Goal: Task Accomplishment & Management: Complete application form

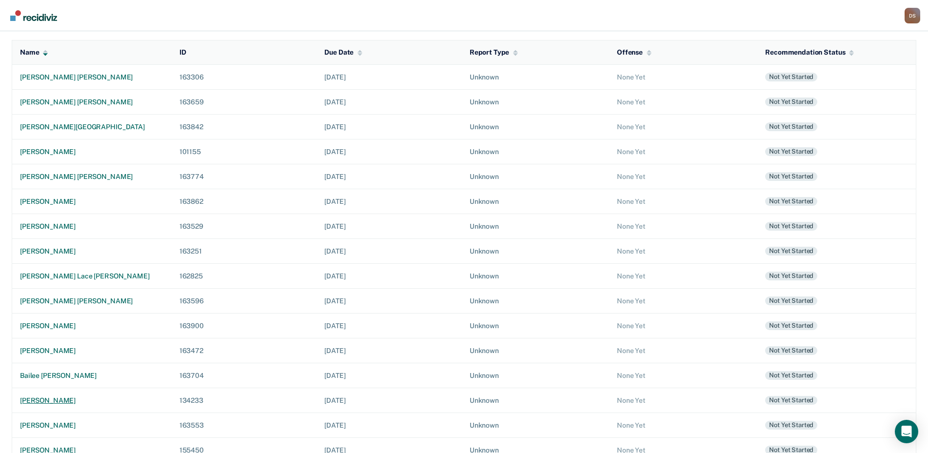
scroll to position [115, 0]
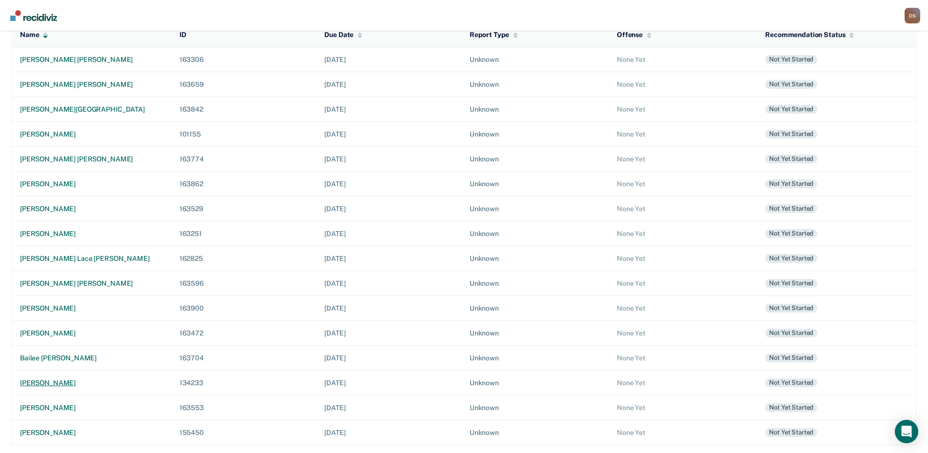
click at [53, 383] on div "[PERSON_NAME]" at bounding box center [92, 383] width 144 height 8
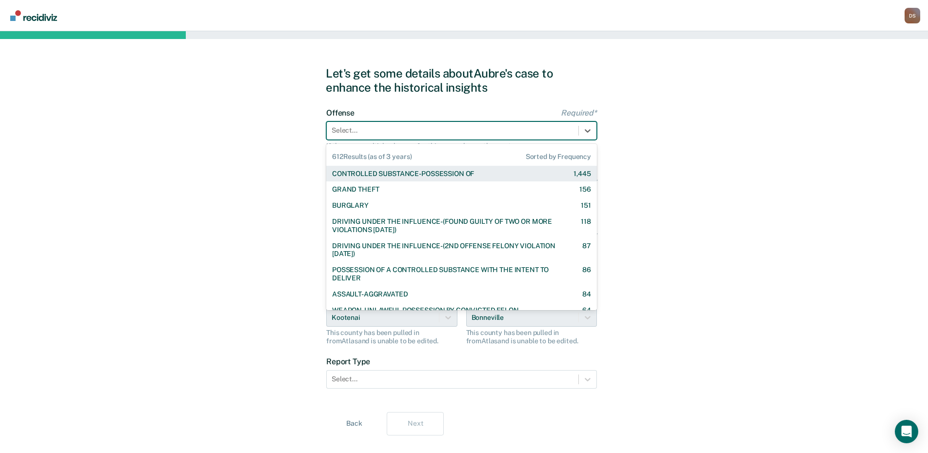
click at [369, 133] on div at bounding box center [452, 130] width 242 height 10
click at [388, 175] on div "CONTROLLED SUBSTANCE-POSSESSION OF" at bounding box center [403, 174] width 142 height 8
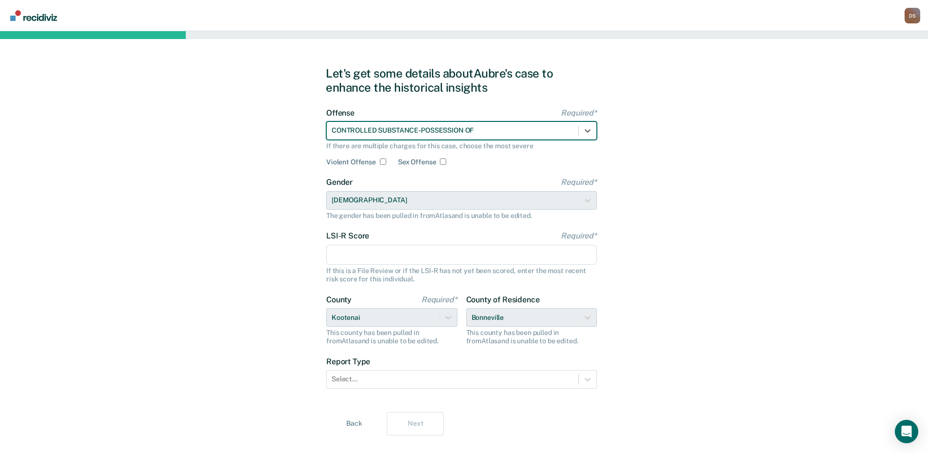
click at [343, 258] on input "LSI-R Score Required*" at bounding box center [461, 255] width 271 height 20
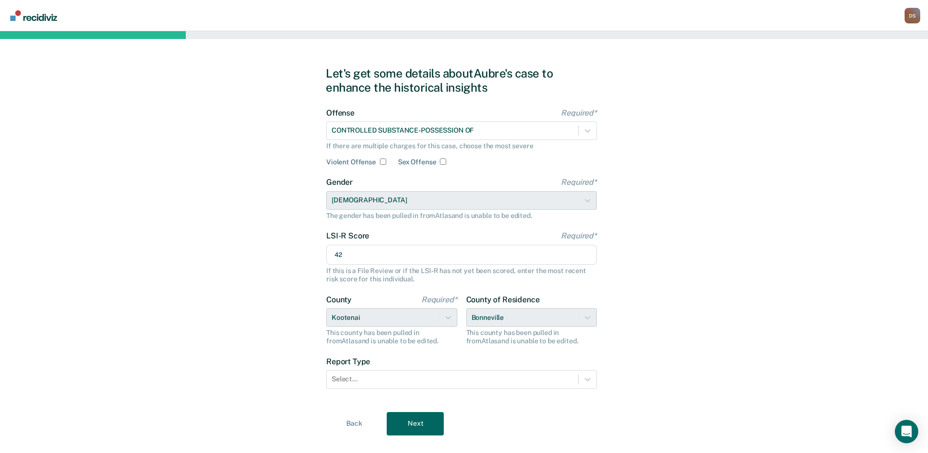
type input "42"
click at [589, 319] on div "County of Residence [GEOGRAPHIC_DATA] This county has been pulled in from [GEOG…" at bounding box center [531, 320] width 131 height 50
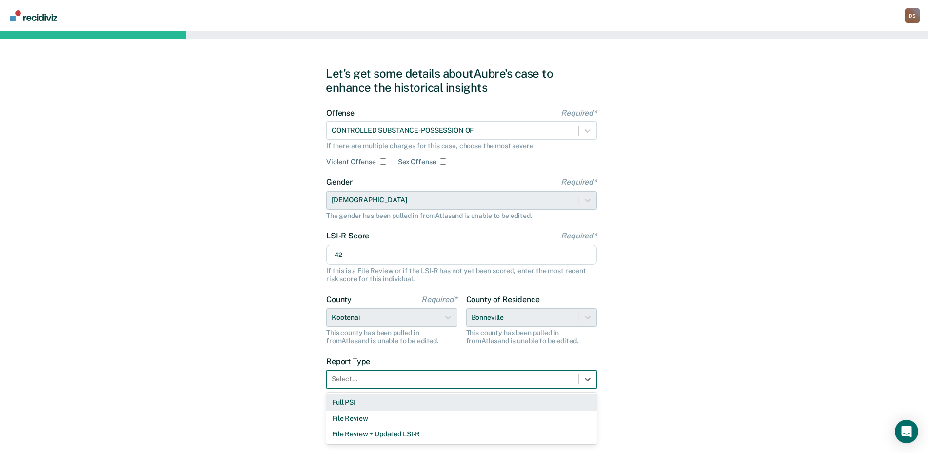
click at [354, 383] on div at bounding box center [452, 379] width 242 height 10
click at [363, 404] on div "Full PSI" at bounding box center [461, 402] width 271 height 16
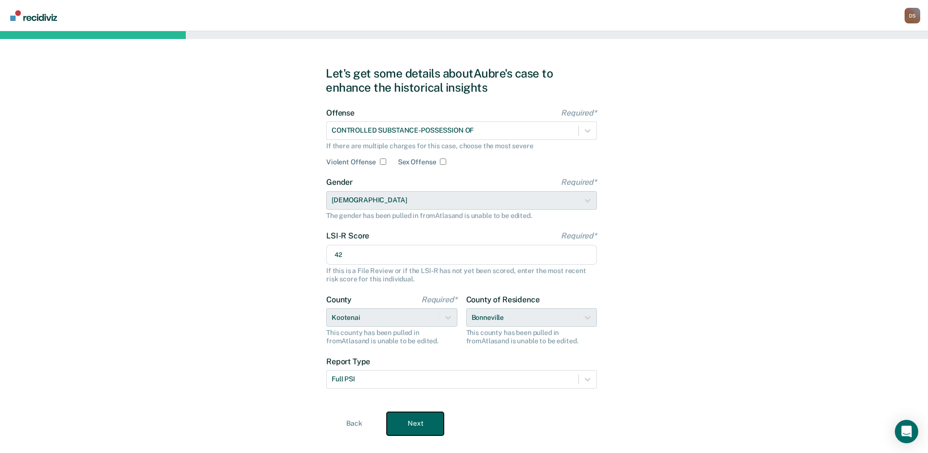
click at [418, 427] on button "Next" at bounding box center [415, 423] width 57 height 23
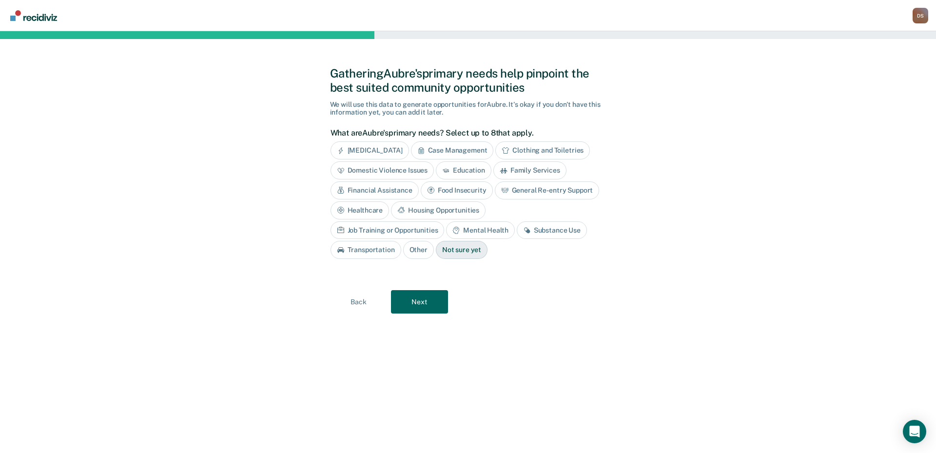
click at [366, 191] on div "Financial Assistance" at bounding box center [375, 190] width 88 height 18
click at [472, 191] on div "Food Insecurity" at bounding box center [468, 190] width 72 height 18
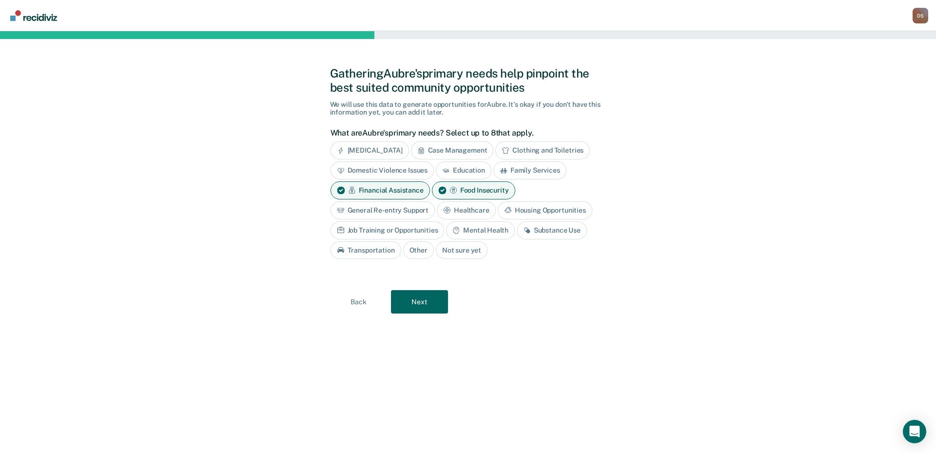
click at [405, 209] on div "General Re-entry Support" at bounding box center [383, 210] width 105 height 18
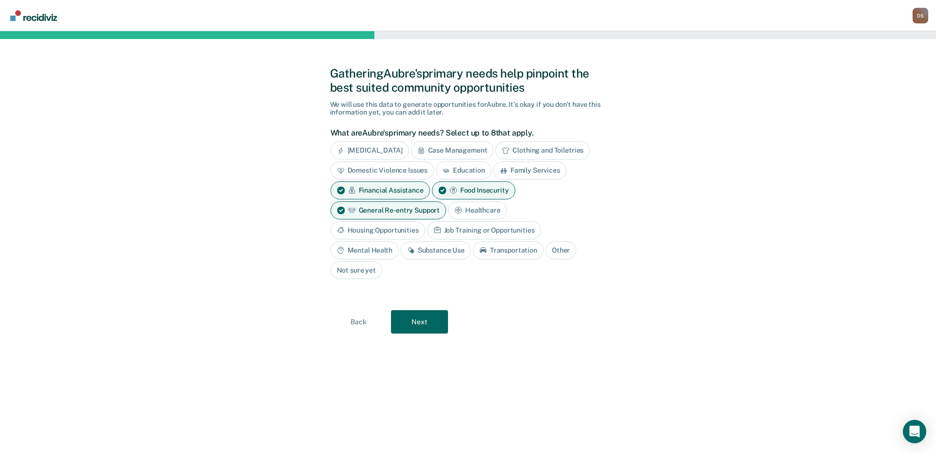
click at [402, 230] on div "Housing Opportunities" at bounding box center [378, 230] width 95 height 18
click at [371, 253] on div "Mental Health" at bounding box center [365, 250] width 68 height 18
click at [442, 252] on div "Substance Use" at bounding box center [447, 250] width 70 height 18
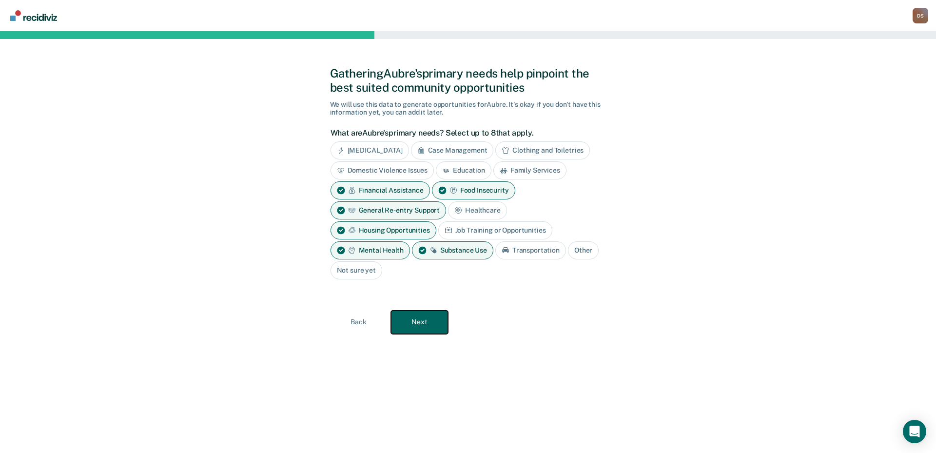
click at [415, 324] on button "Next" at bounding box center [419, 322] width 57 height 23
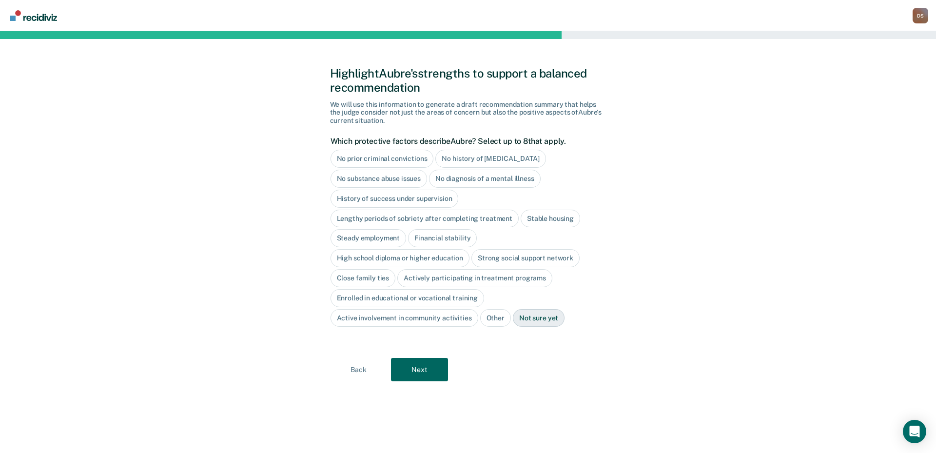
click at [387, 258] on div "High school diploma or higher education" at bounding box center [400, 258] width 139 height 18
click at [423, 370] on button "Next" at bounding box center [419, 369] width 57 height 23
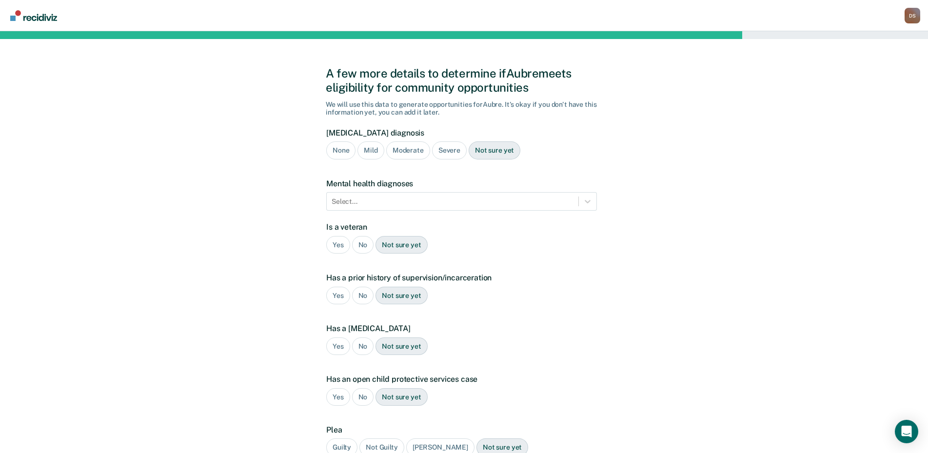
click at [446, 149] on div "Severe" at bounding box center [449, 150] width 35 height 18
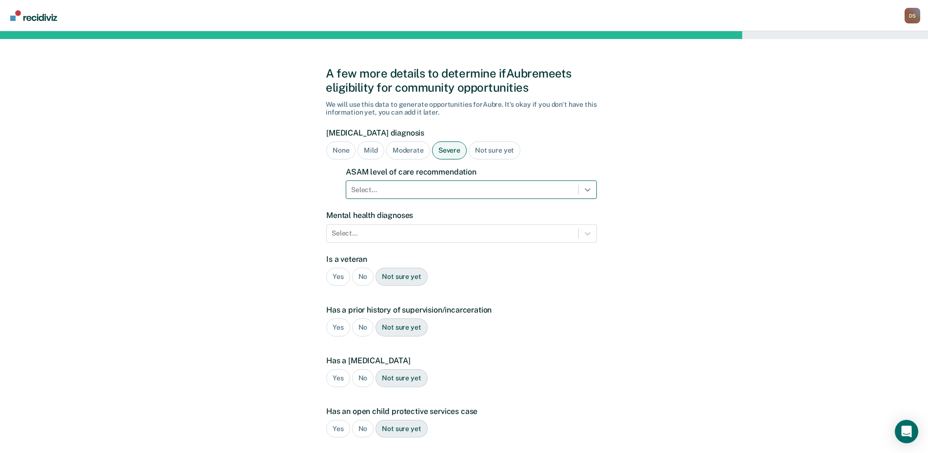
click at [592, 190] on icon at bounding box center [588, 190] width 10 height 10
click at [375, 194] on div at bounding box center [462, 190] width 222 height 10
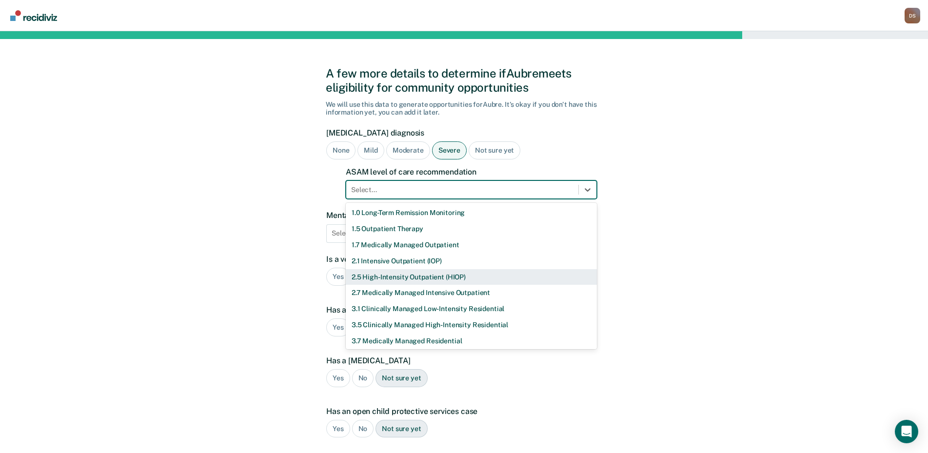
click at [381, 280] on div "2.5 High-Intensity Outpatient (HIOP)" at bounding box center [471, 277] width 251 height 16
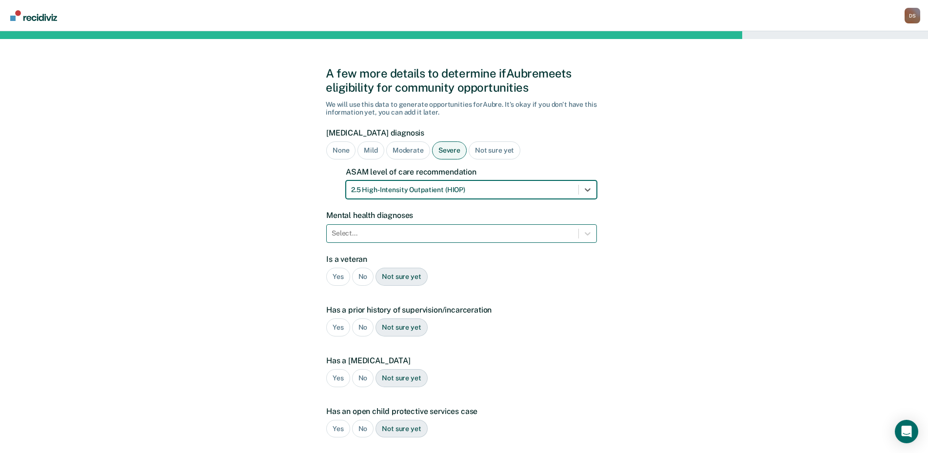
click at [365, 236] on div at bounding box center [452, 233] width 242 height 10
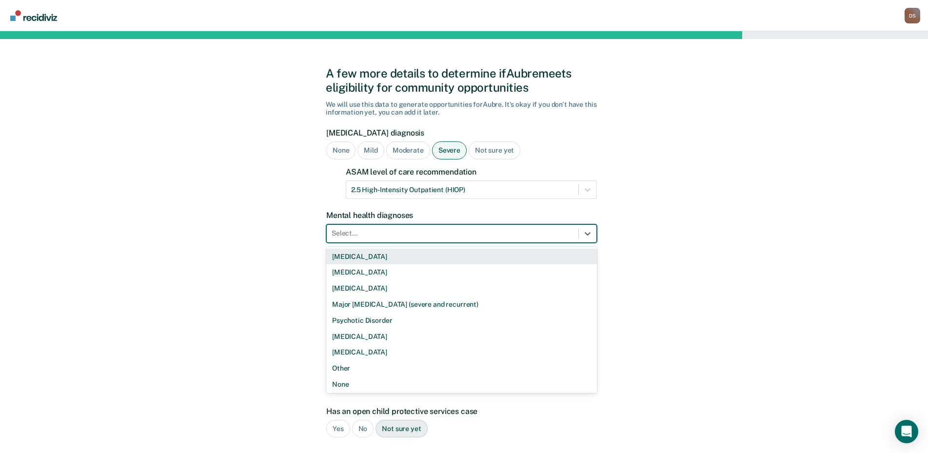
click at [375, 258] on div "[MEDICAL_DATA]" at bounding box center [461, 257] width 271 height 16
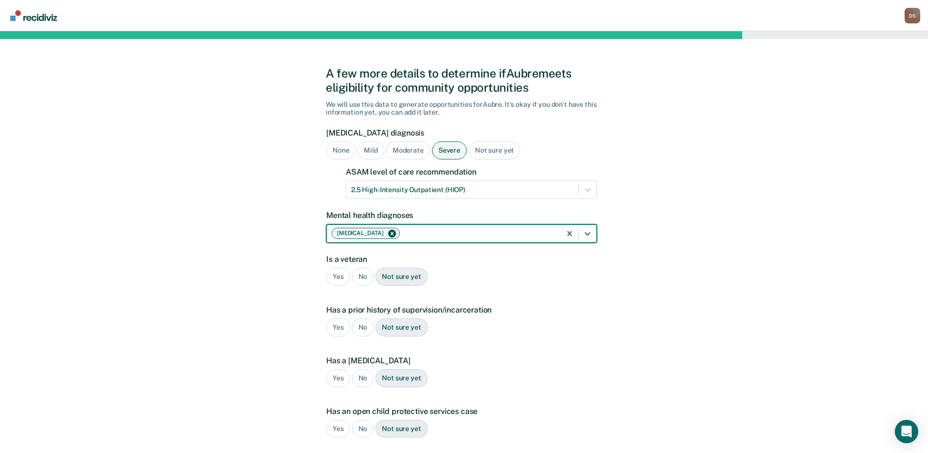
click at [358, 275] on div "No" at bounding box center [363, 277] width 22 height 18
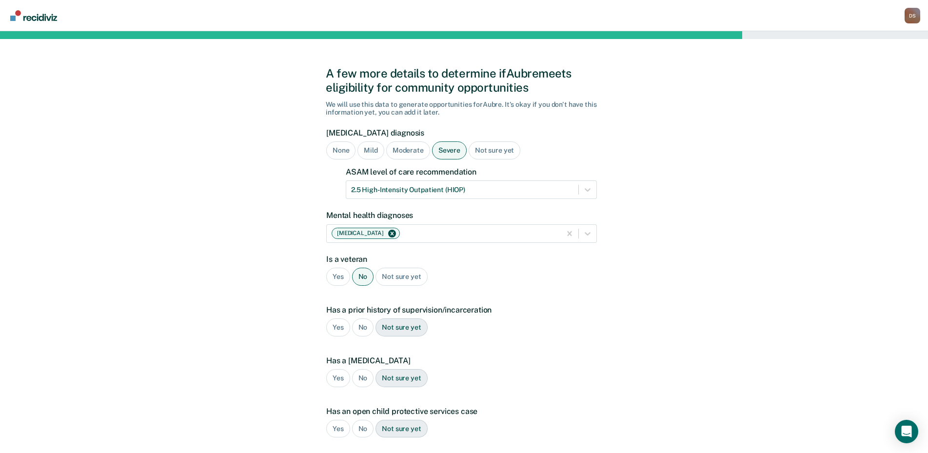
click at [332, 329] on div "Yes" at bounding box center [338, 327] width 24 height 18
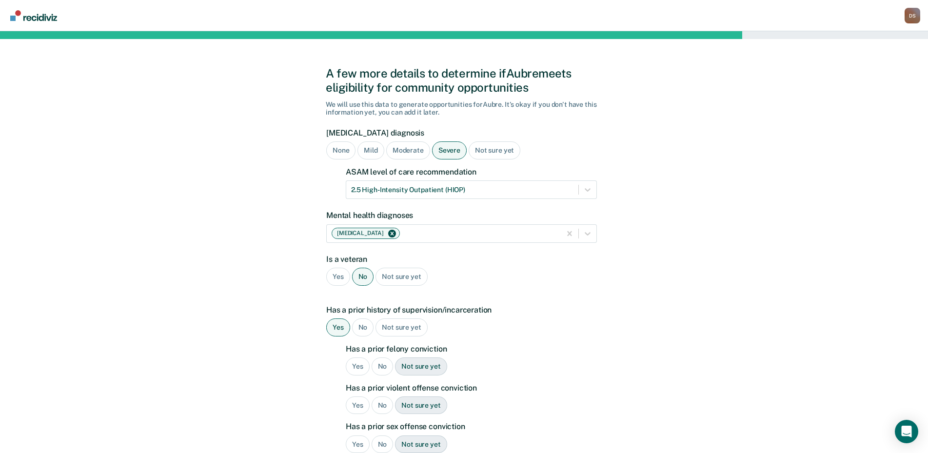
click at [356, 367] on div "Yes" at bounding box center [358, 366] width 24 height 18
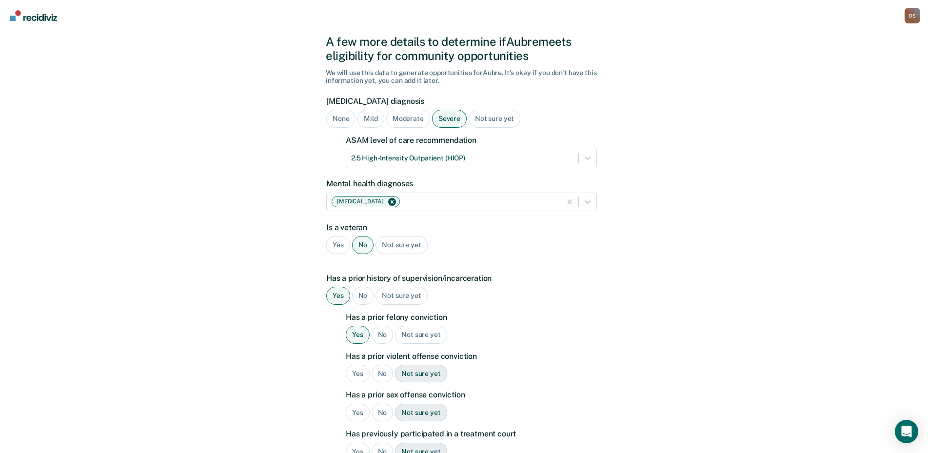
scroll to position [49, 0]
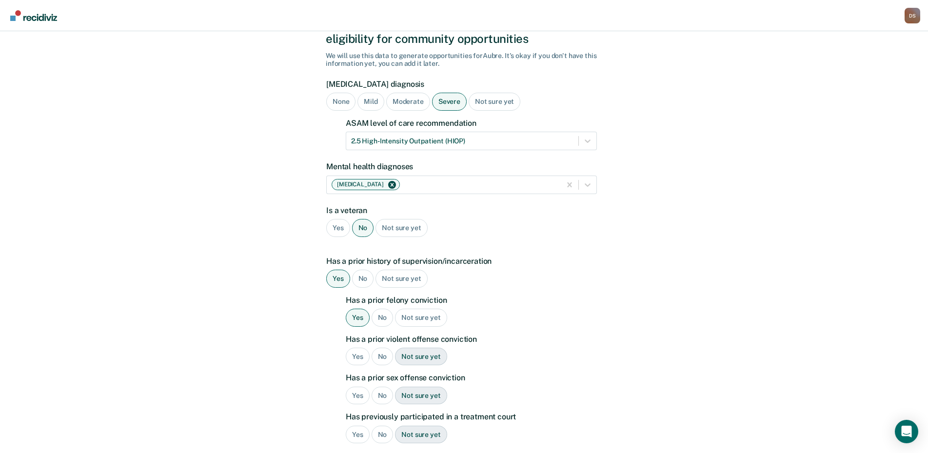
click at [380, 357] on div "No" at bounding box center [382, 357] width 22 height 18
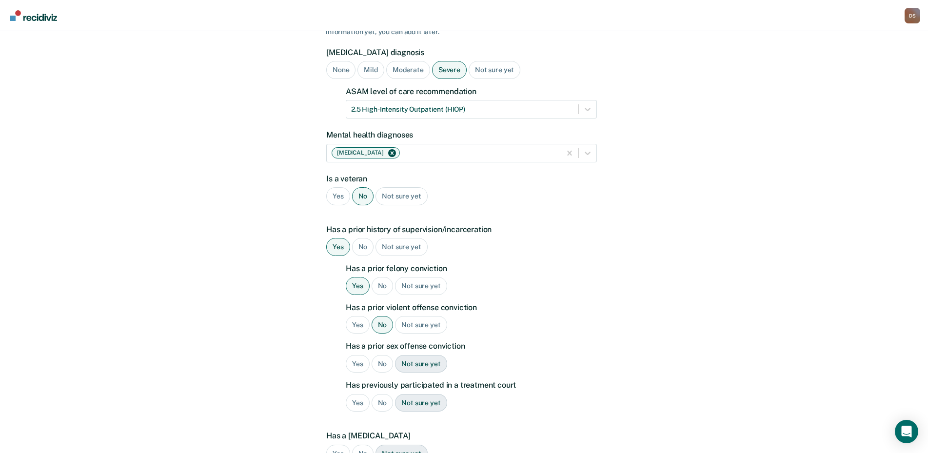
scroll to position [97, 0]
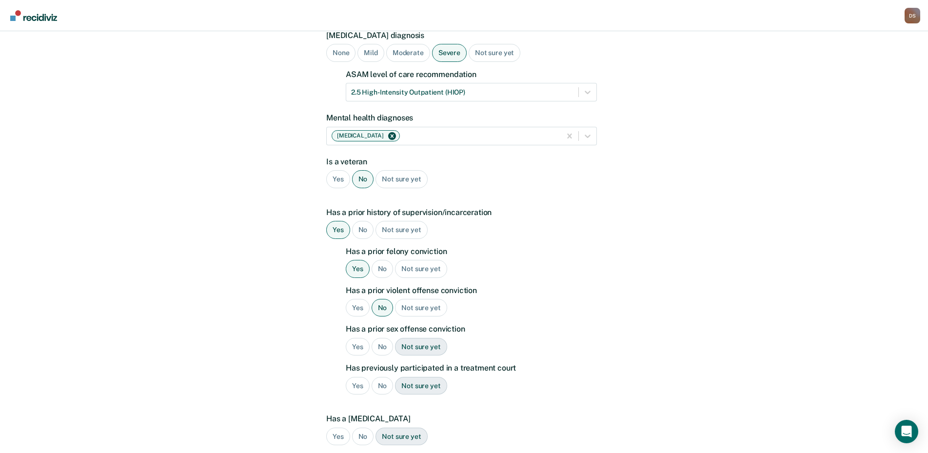
click at [381, 348] on div "No" at bounding box center [382, 347] width 22 height 18
click at [382, 386] on div "No" at bounding box center [382, 386] width 22 height 18
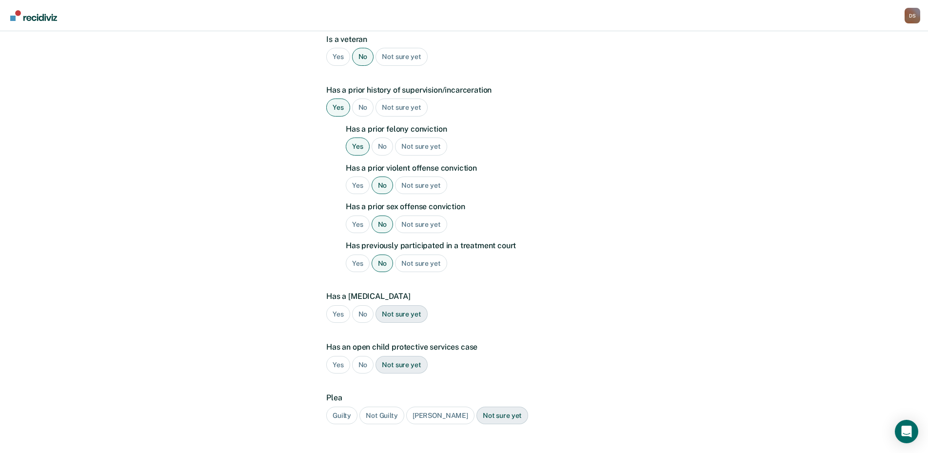
scroll to position [244, 0]
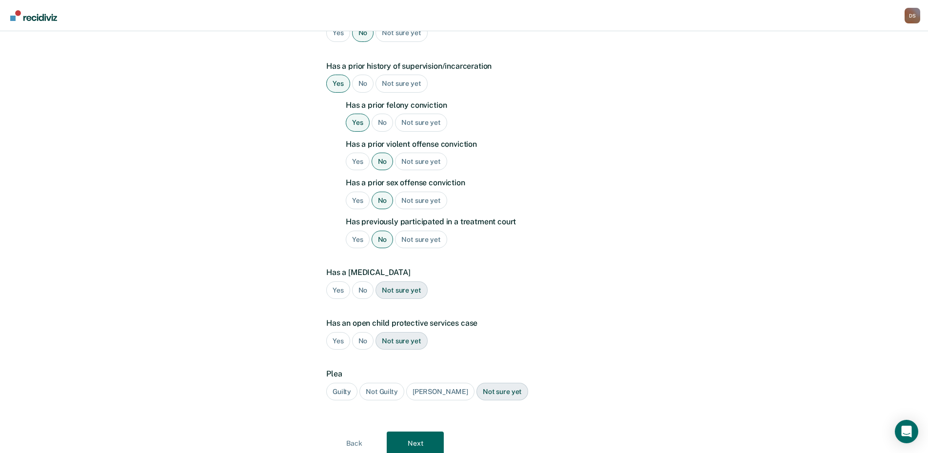
click at [363, 288] on div "No" at bounding box center [363, 290] width 22 height 18
click at [363, 339] on div "No" at bounding box center [363, 341] width 22 height 18
click at [336, 395] on div "Guilty" at bounding box center [341, 392] width 31 height 18
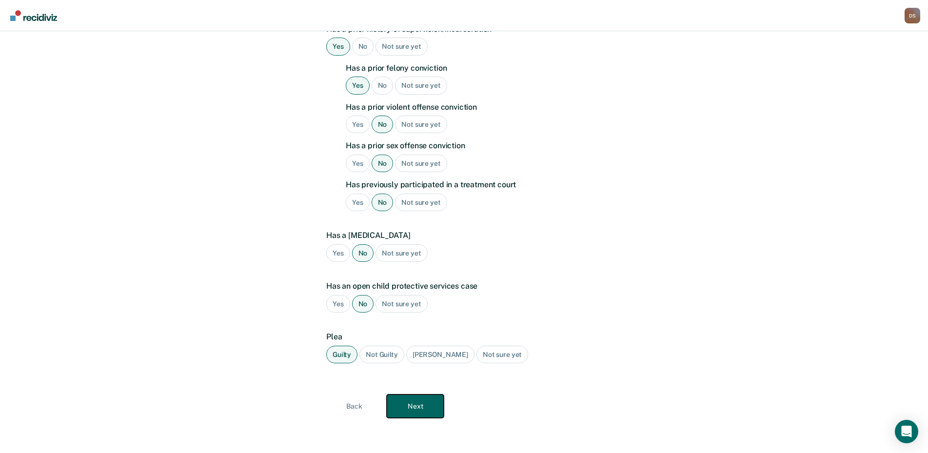
click at [428, 409] on button "Next" at bounding box center [415, 405] width 57 height 23
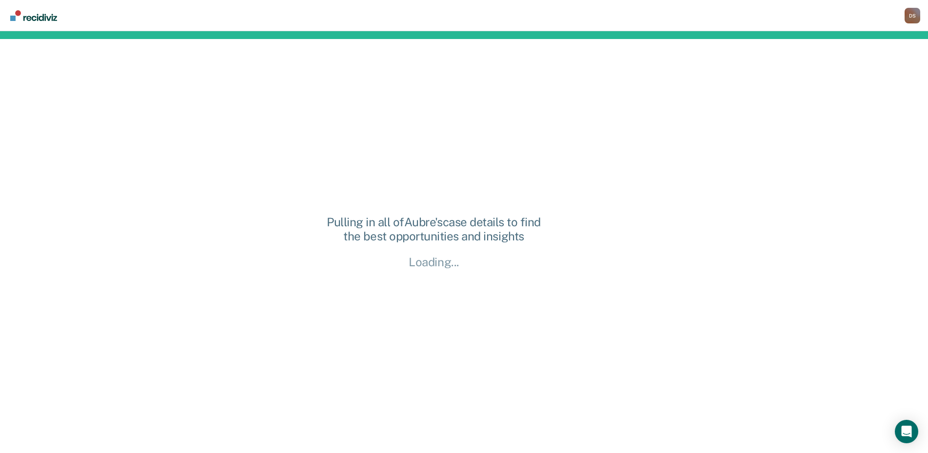
scroll to position [0, 0]
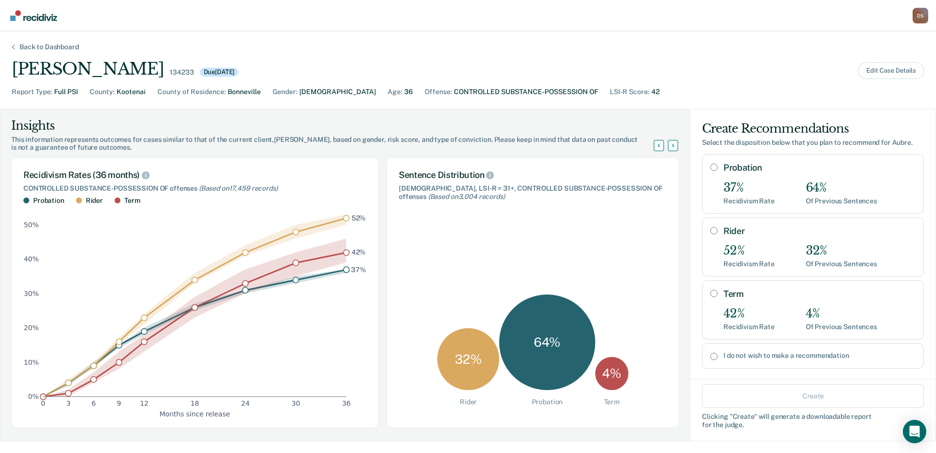
click at [710, 227] on input "Rider" at bounding box center [713, 231] width 7 height 8
radio input "true"
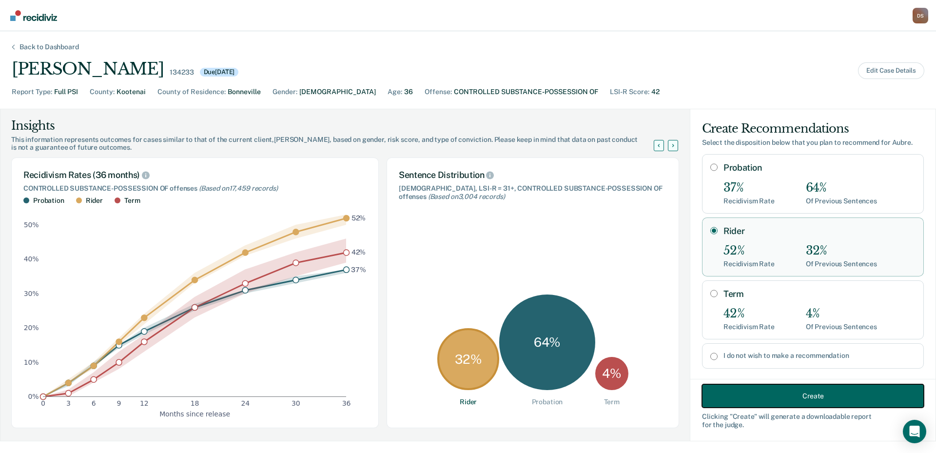
click at [817, 398] on button "Create" at bounding box center [813, 395] width 222 height 23
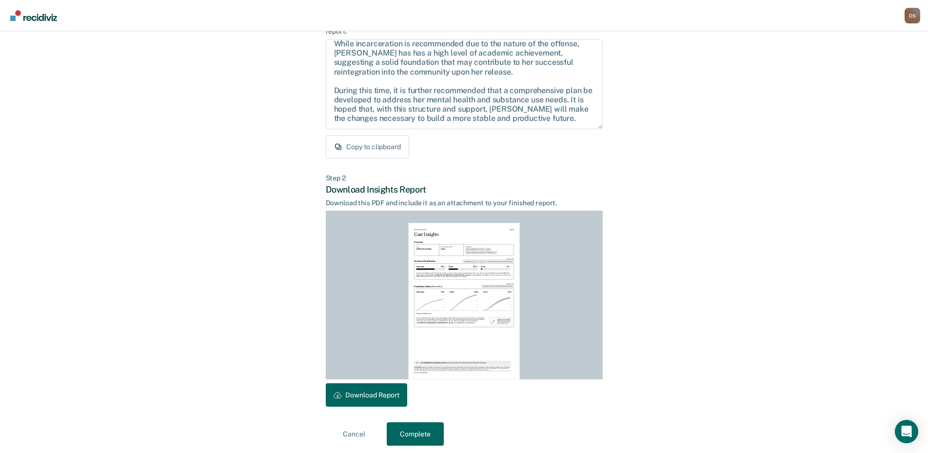
scroll to position [103, 0]
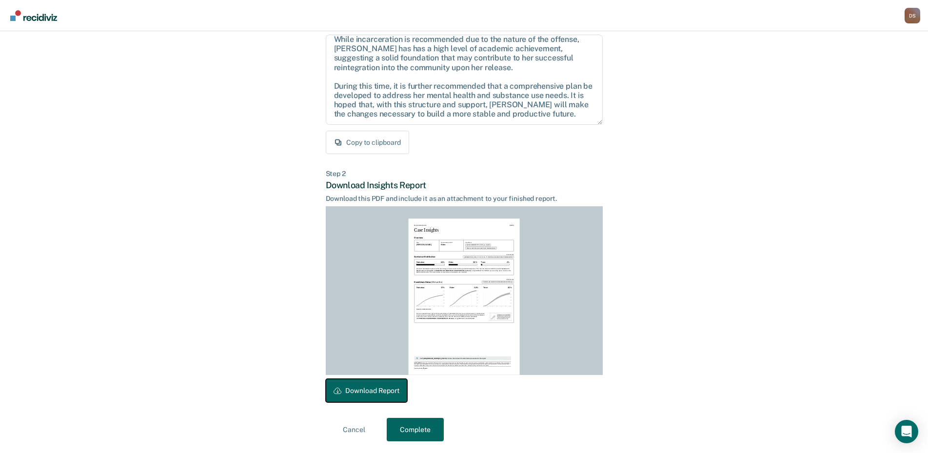
click at [370, 394] on button "Download Report" at bounding box center [366, 390] width 81 height 23
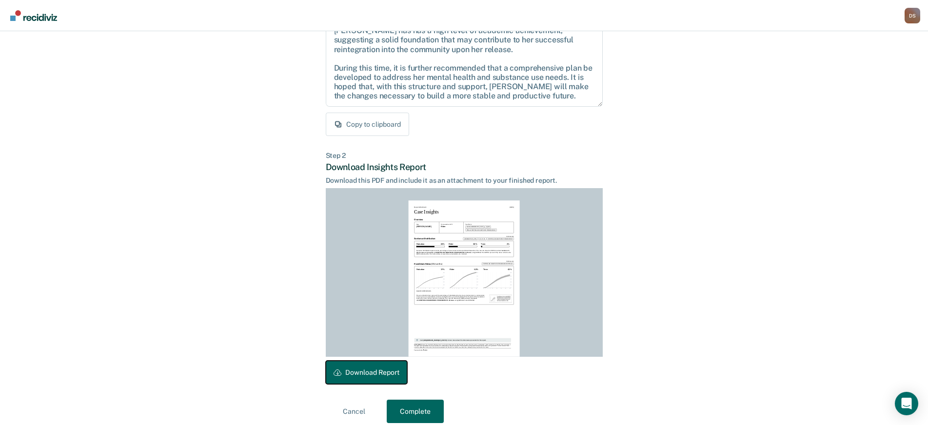
scroll to position [131, 0]
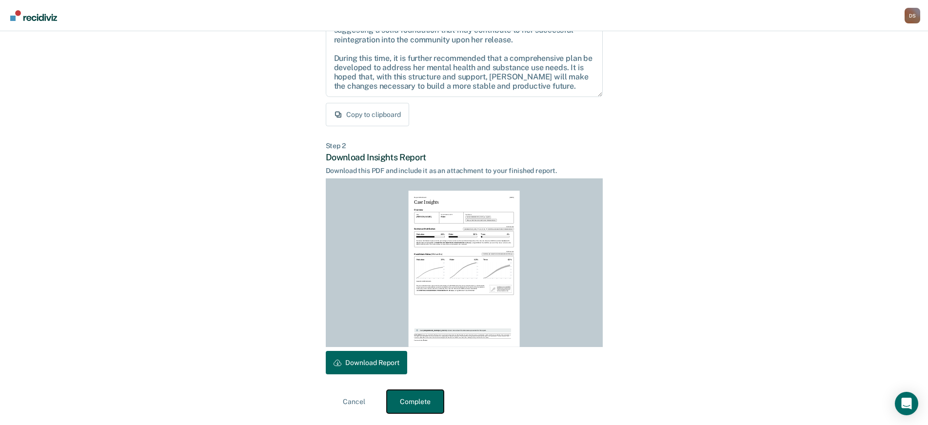
click at [415, 402] on button "Complete" at bounding box center [415, 401] width 57 height 23
